Goal: Task Accomplishment & Management: Complete application form

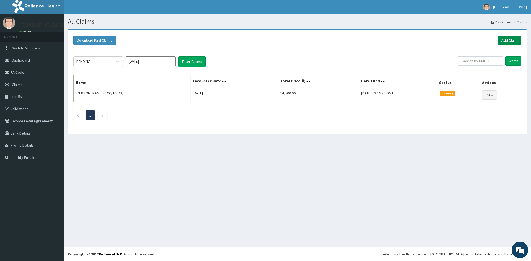
click at [514, 40] on link "Add Claim" at bounding box center [510, 40] width 24 height 9
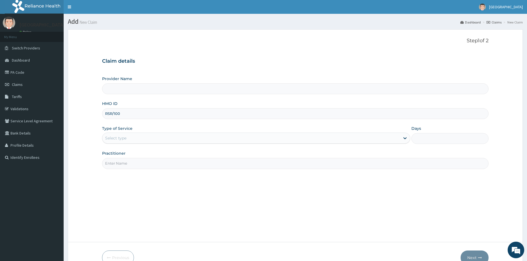
type input "RSR/10052/A"
click at [114, 140] on div "Select type" at bounding box center [115, 139] width 21 height 6
click at [126, 142] on div "Select type" at bounding box center [251, 138] width 298 height 9
click at [126, 140] on div "Select type" at bounding box center [115, 139] width 21 height 6
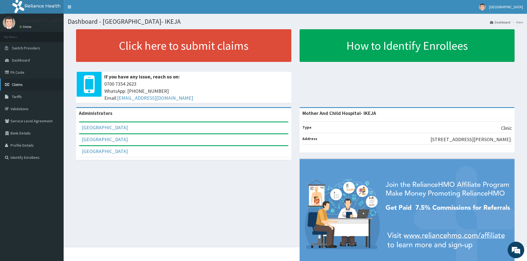
click at [31, 88] on link "Claims" at bounding box center [32, 85] width 64 height 12
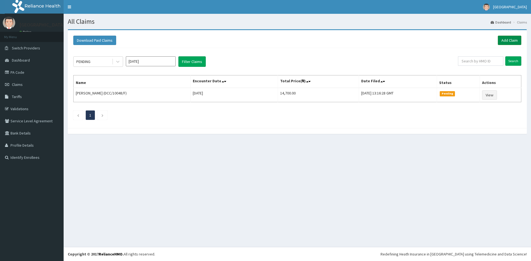
click at [510, 39] on link "Add Claim" at bounding box center [510, 40] width 24 height 9
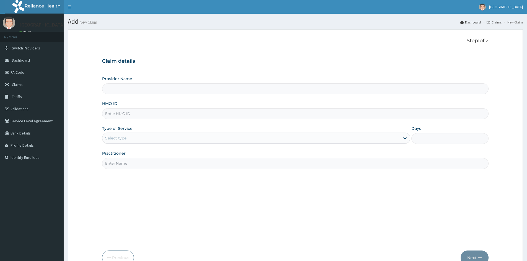
click at [229, 118] on input "HMO ID" at bounding box center [295, 113] width 386 height 11
type input "R"
type input "Mother And Child Hospital- IKEJA"
type input "RSR/10052/A"
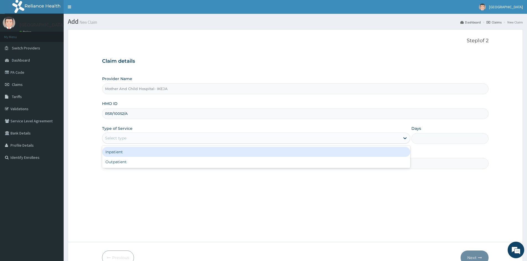
click at [209, 143] on div "Select type" at bounding box center [251, 138] width 298 height 9
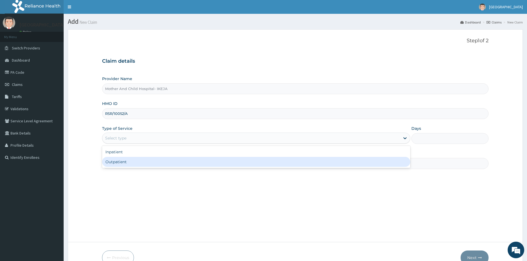
click at [177, 162] on div "Outpatient" at bounding box center [256, 162] width 308 height 10
type input "1"
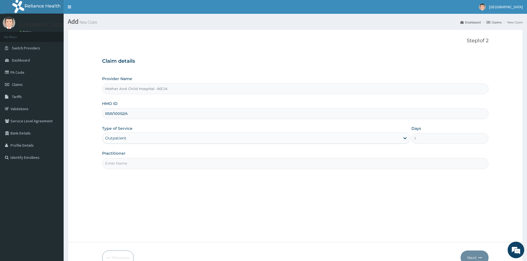
click at [176, 162] on input "Practitioner" at bounding box center [295, 163] width 386 height 11
type input "DR FALANA"
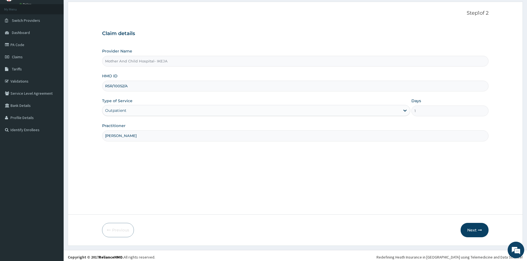
scroll to position [31, 0]
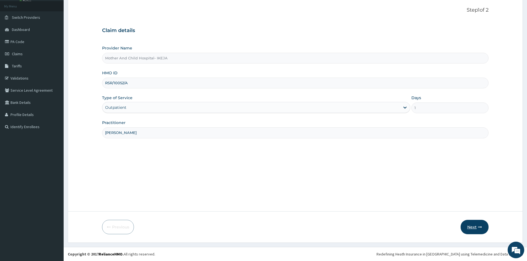
click at [473, 227] on button "Next" at bounding box center [474, 227] width 28 height 14
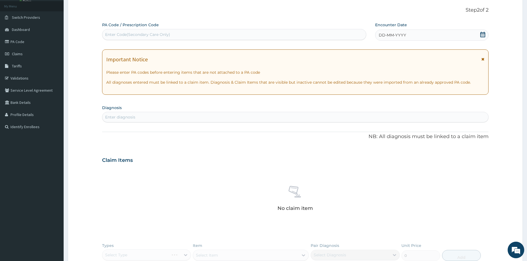
scroll to position [0, 0]
click at [479, 35] on div "DD-MM-YYYY" at bounding box center [431, 35] width 113 height 11
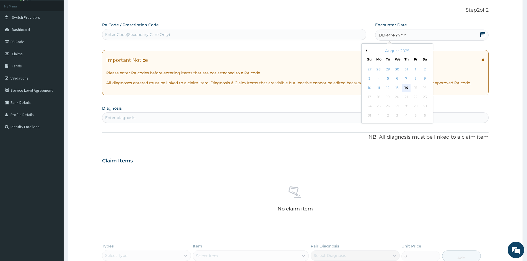
click at [406, 89] on div "14" at bounding box center [406, 88] width 8 height 8
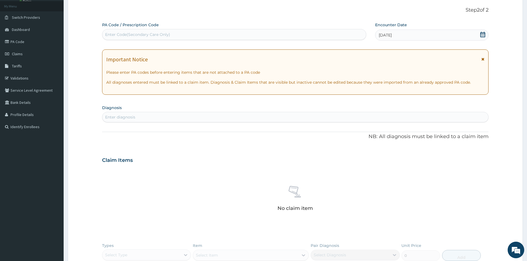
click at [235, 113] on div "Enter diagnosis" at bounding box center [295, 117] width 386 height 11
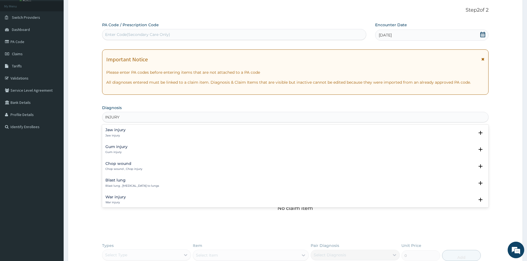
type input "INJURY"
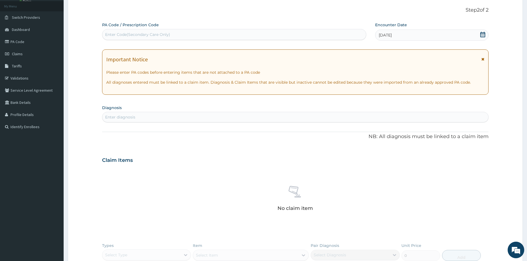
click at [164, 121] on div "Enter diagnosis" at bounding box center [295, 117] width 386 height 9
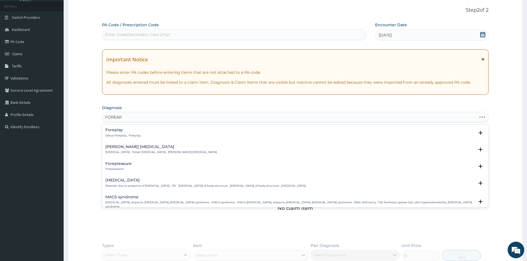
type input "FOREARM"
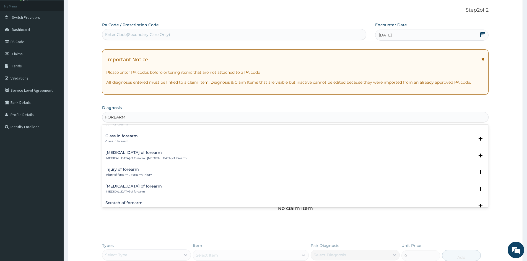
scroll to position [83, 0]
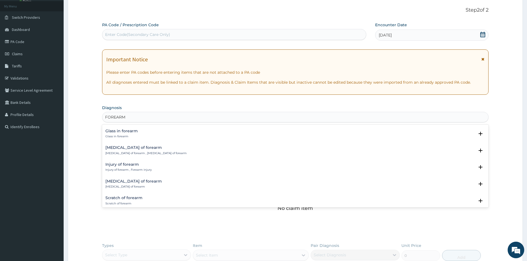
click at [111, 171] on p "Injury of forearm , Forearm injury" at bounding box center [128, 170] width 46 height 4
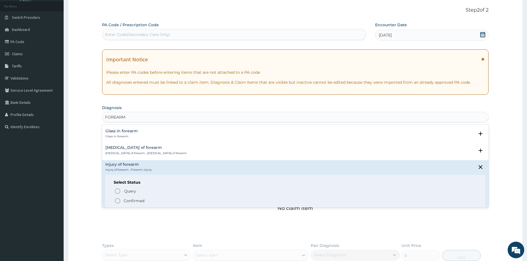
click at [116, 201] on icon "status option filled" at bounding box center [117, 201] width 7 height 7
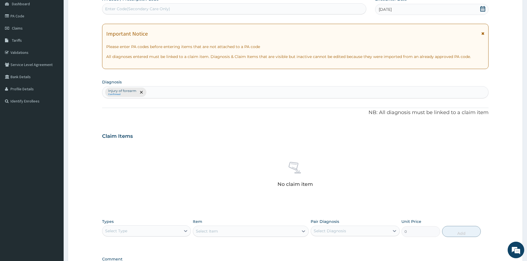
scroll to position [114, 0]
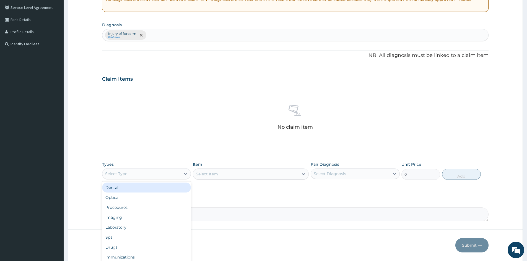
click at [122, 173] on div "Select Type" at bounding box center [116, 174] width 22 height 6
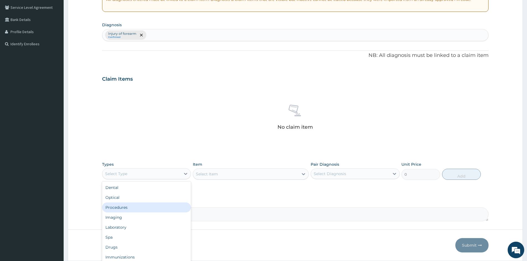
click at [128, 210] on div "Procedures" at bounding box center [146, 208] width 89 height 10
click at [224, 172] on div "Select Item" at bounding box center [251, 174] width 116 height 11
click at [141, 34] on icon "remove selection option" at bounding box center [141, 35] width 3 height 3
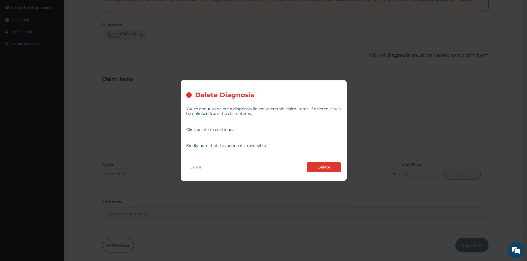
click at [328, 166] on button "Delete" at bounding box center [324, 167] width 34 height 10
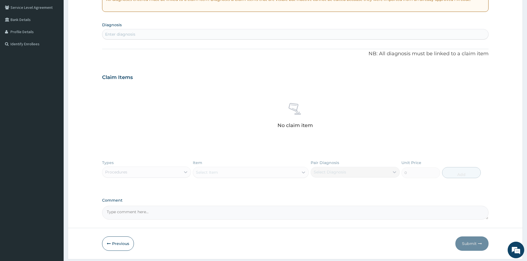
click at [159, 38] on div "Enter diagnosis" at bounding box center [295, 34] width 386 height 9
type input "FOOT"
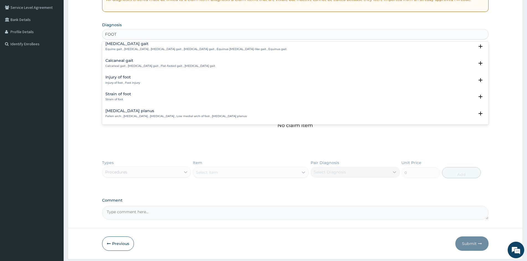
scroll to position [719, 0]
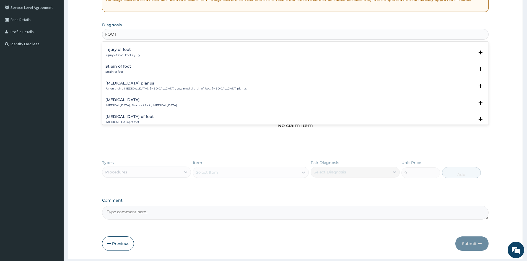
click at [112, 55] on p "Injury of foot , Foot injury" at bounding box center [122, 55] width 35 height 4
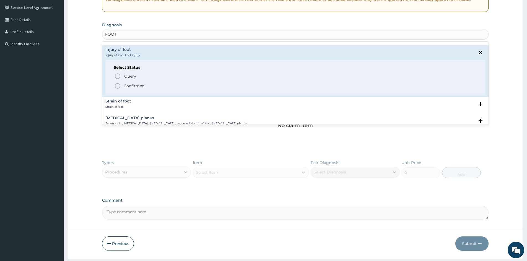
click at [117, 85] on icon "status option filled" at bounding box center [117, 86] width 7 height 7
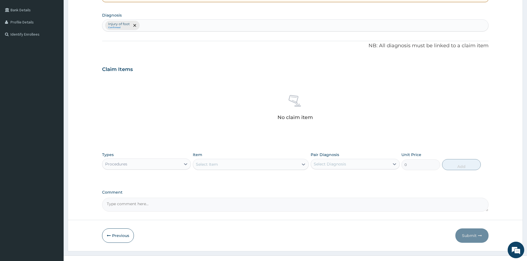
scroll to position [132, 0]
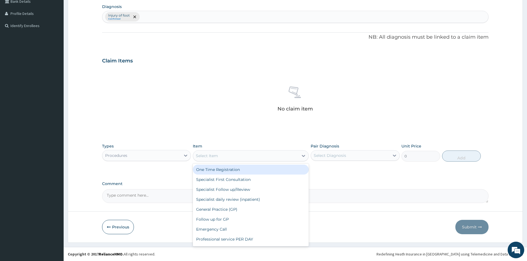
drag, startPoint x: 207, startPoint y: 156, endPoint x: 212, endPoint y: 160, distance: 6.1
click at [207, 156] on div "Select Item" at bounding box center [207, 156] width 22 height 6
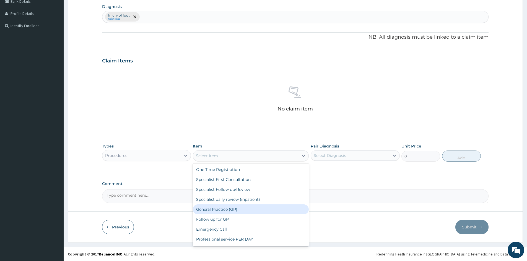
click at [215, 209] on div "General Practice (GP)" at bounding box center [251, 210] width 116 height 10
type input "4000"
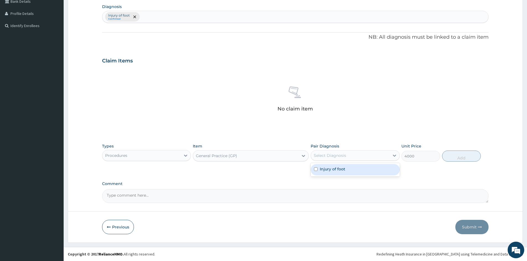
drag, startPoint x: 323, startPoint y: 158, endPoint x: 329, endPoint y: 174, distance: 17.1
click at [324, 160] on div "Select Diagnosis" at bounding box center [350, 155] width 78 height 9
click at [329, 175] on div "Injury of foot" at bounding box center [355, 169] width 89 height 11
checkbox input "true"
click at [466, 157] on button "Add" at bounding box center [461, 156] width 39 height 11
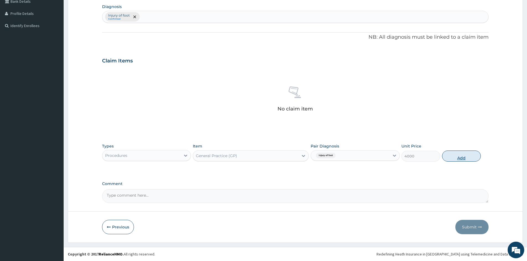
type input "0"
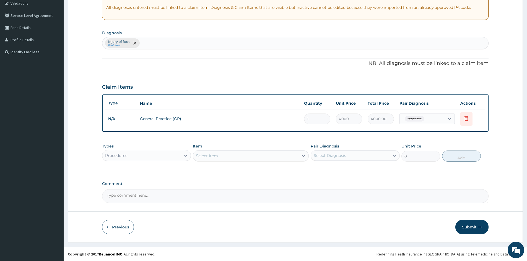
click at [138, 152] on div "Procedures" at bounding box center [141, 155] width 78 height 9
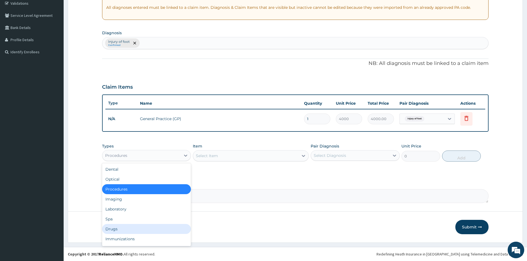
click at [131, 228] on div "Drugs" at bounding box center [146, 229] width 89 height 10
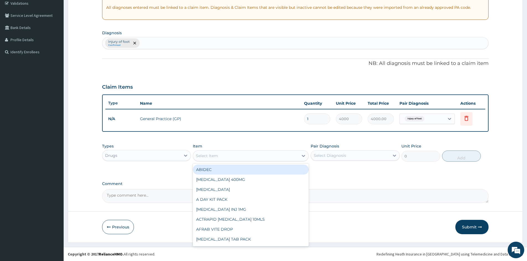
click at [218, 155] on div "Select Item" at bounding box center [207, 156] width 22 height 6
type input "DICLO"
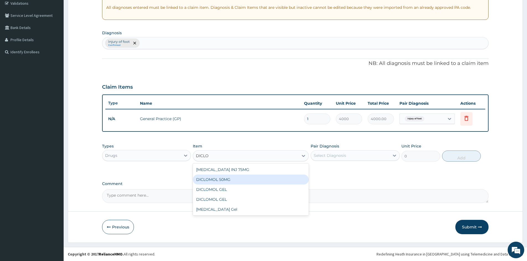
click at [231, 182] on div "DICLOMOL 50MG" at bounding box center [251, 180] width 116 height 10
type input "50"
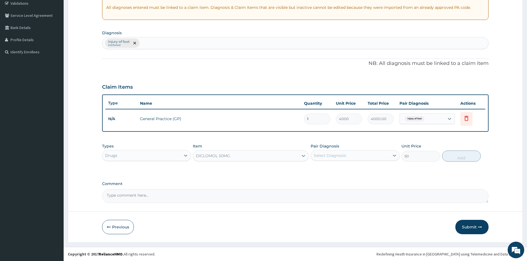
drag, startPoint x: 337, startPoint y: 158, endPoint x: 334, endPoint y: 157, distance: 3.5
click at [336, 157] on div "Select Diagnosis" at bounding box center [330, 156] width 32 height 6
click at [338, 170] on label "Injury of foot" at bounding box center [332, 169] width 25 height 6
checkbox input "true"
click at [461, 159] on button "Add" at bounding box center [461, 156] width 39 height 11
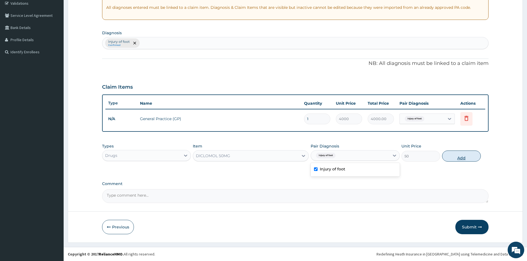
type input "0"
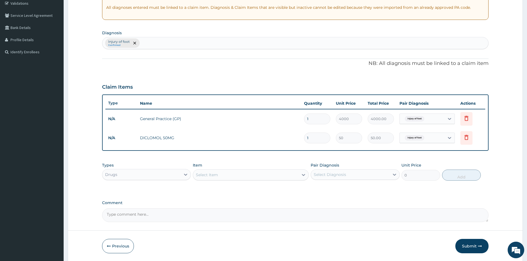
type input "0.00"
type input "6"
type input "300.00"
type input "6"
click at [279, 145] on tr "N/A DICLOMOL 50MG 6 50 300.00 Injury of foot Delete" at bounding box center [295, 138] width 380 height 19
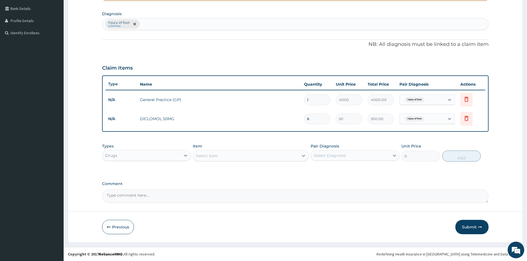
click at [463, 223] on button "Submit" at bounding box center [471, 227] width 33 height 14
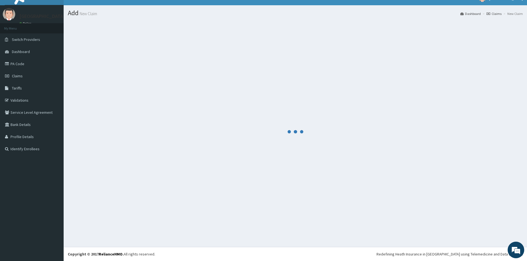
scroll to position [9, 0]
